Goal: Transaction & Acquisition: Purchase product/service

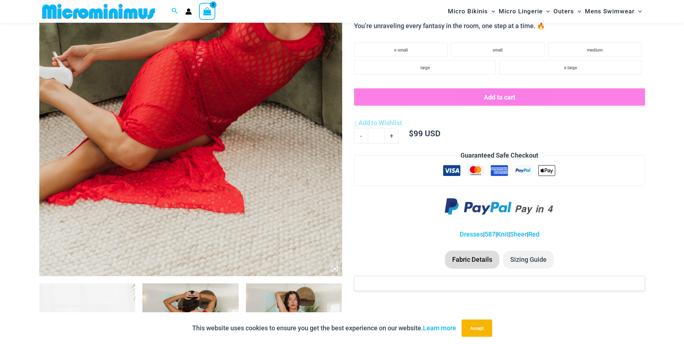
scroll to position [247, 0]
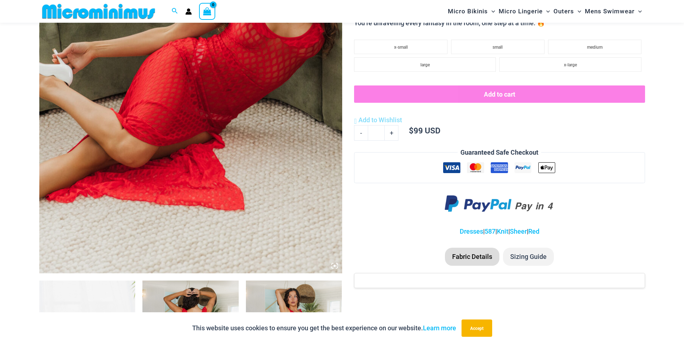
click at [233, 111] on img at bounding box center [190, 46] width 303 height 454
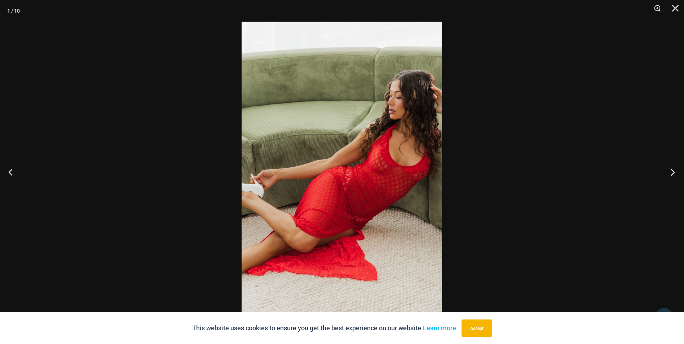
click at [677, 173] on button "Next" at bounding box center [670, 172] width 27 height 36
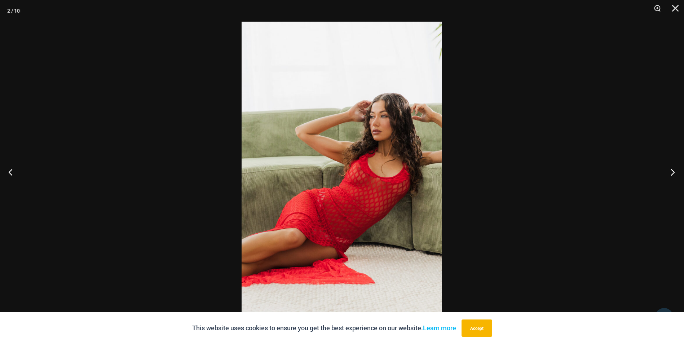
click at [677, 173] on button "Next" at bounding box center [670, 172] width 27 height 36
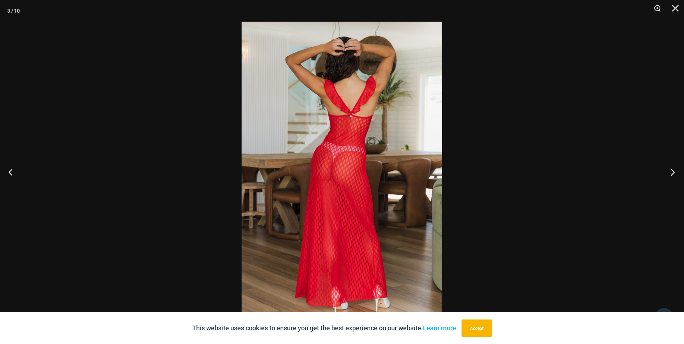
click at [677, 173] on button "Next" at bounding box center [670, 172] width 27 height 36
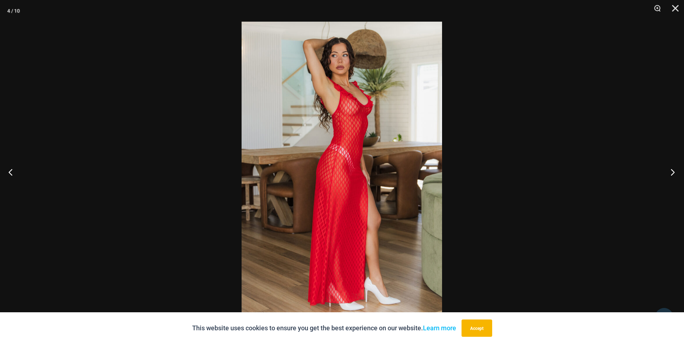
click at [677, 173] on button "Next" at bounding box center [670, 172] width 27 height 36
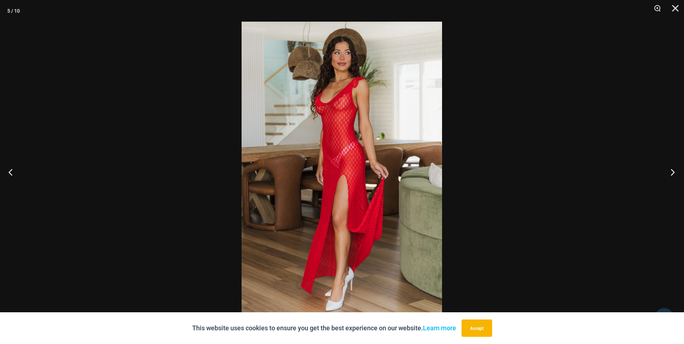
click at [677, 173] on button "Next" at bounding box center [670, 172] width 27 height 36
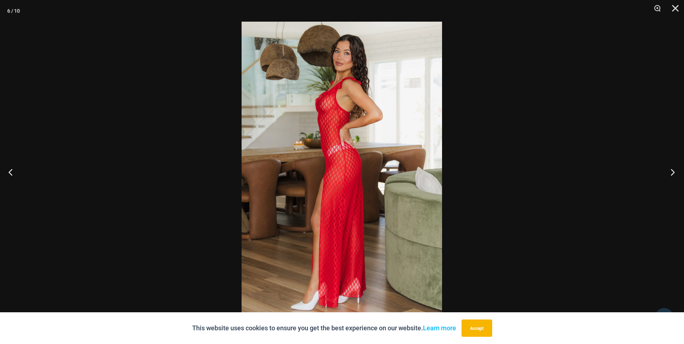
click at [677, 173] on button "Next" at bounding box center [670, 172] width 27 height 36
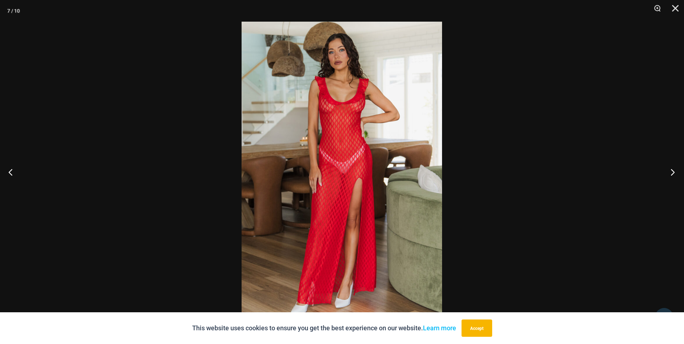
click at [677, 173] on button "Next" at bounding box center [670, 172] width 27 height 36
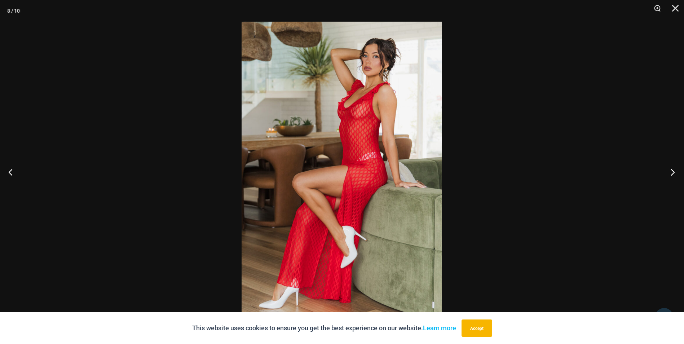
click at [677, 173] on button "Next" at bounding box center [670, 172] width 27 height 36
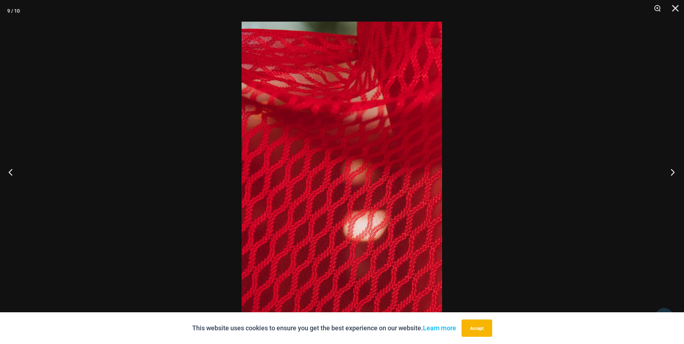
click at [677, 173] on button "Next" at bounding box center [670, 172] width 27 height 36
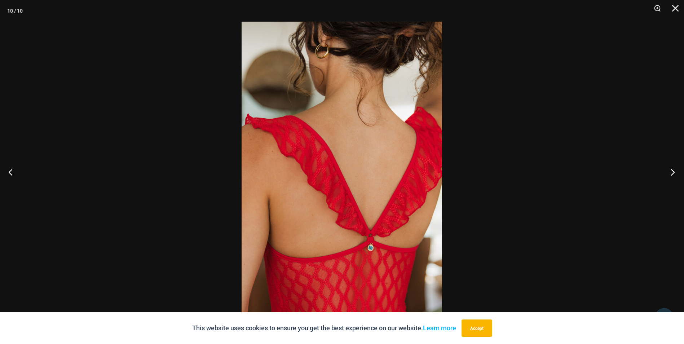
click at [677, 173] on button "Next" at bounding box center [670, 172] width 27 height 36
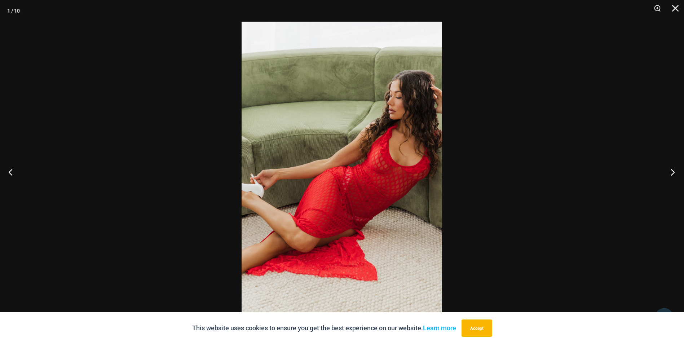
click at [677, 173] on button "Next" at bounding box center [670, 172] width 27 height 36
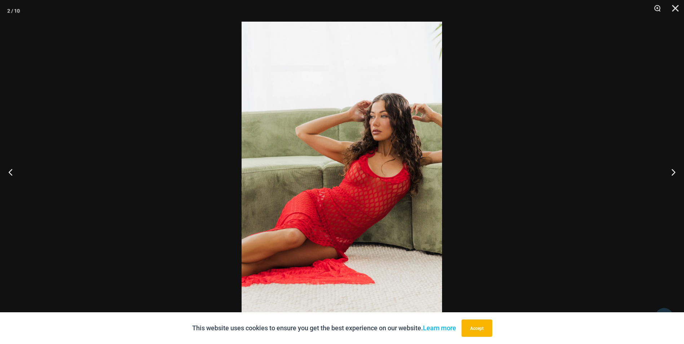
click at [536, 157] on div at bounding box center [342, 172] width 684 height 344
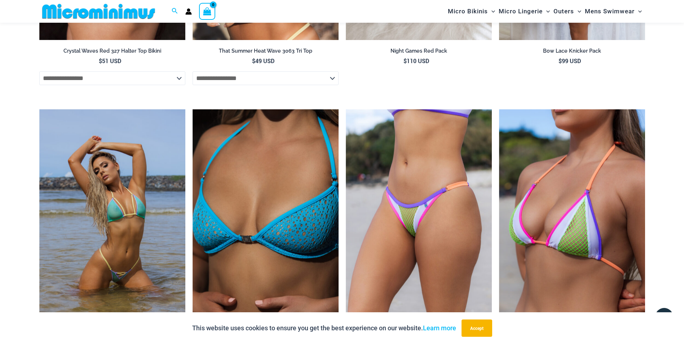
scroll to position [1184, 0]
